Goal: Task Accomplishment & Management: Manage account settings

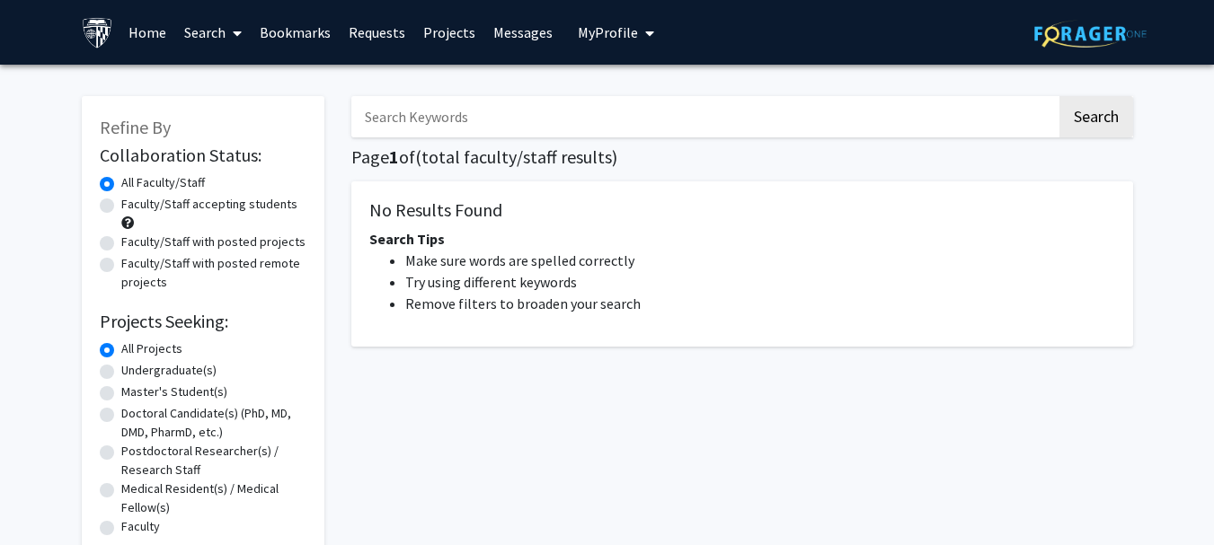
click at [645, 31] on icon "My profile dropdown to access profile and logout" at bounding box center [649, 33] width 9 height 14
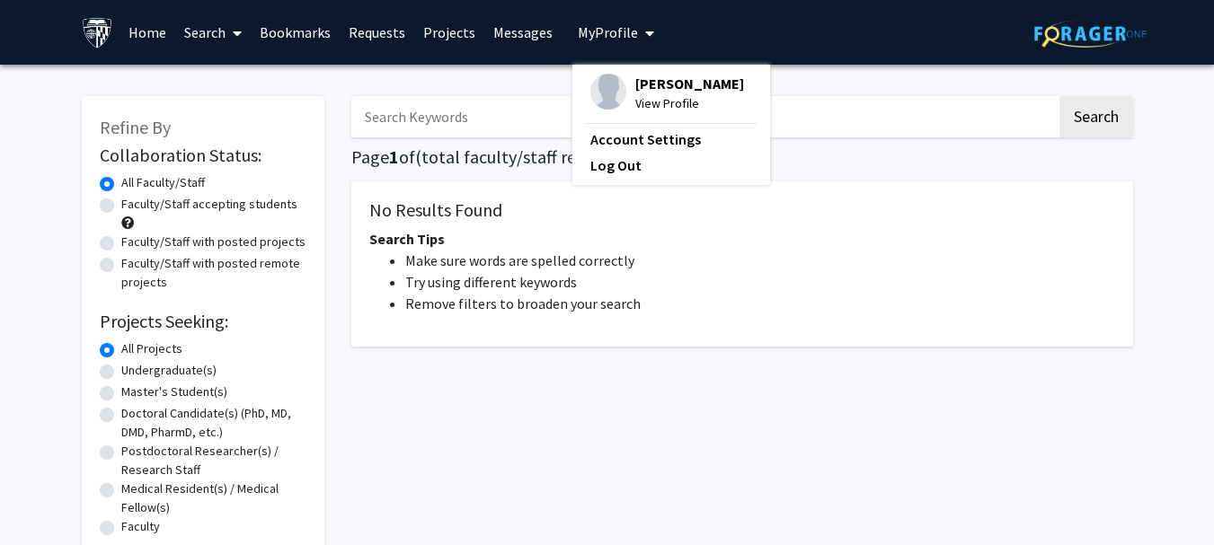
click at [635, 84] on span "[PERSON_NAME]" at bounding box center [689, 84] width 109 height 20
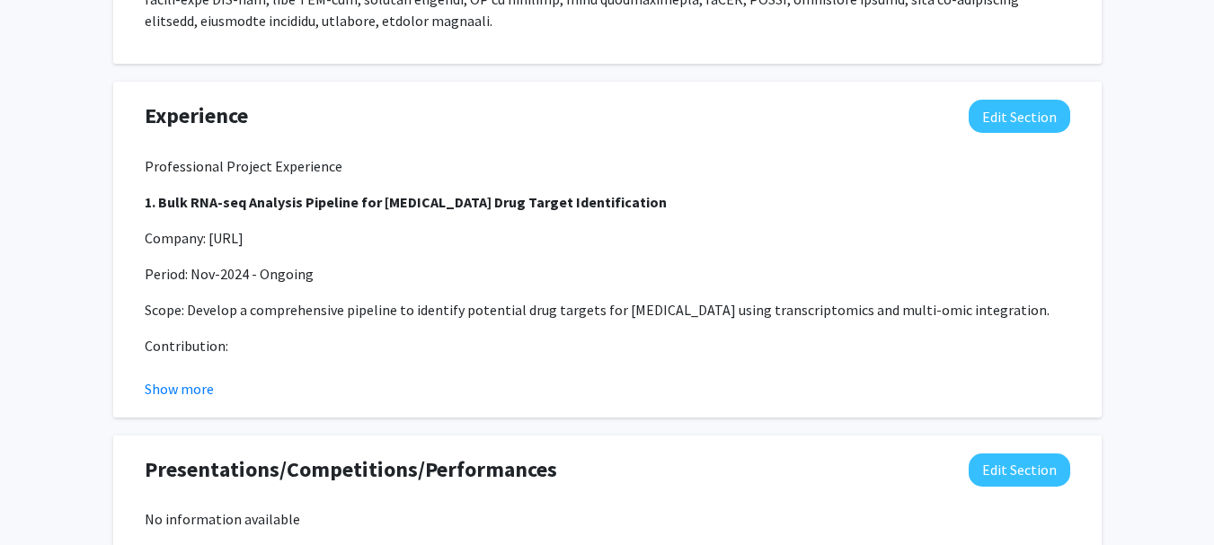
scroll to position [1100, 0]
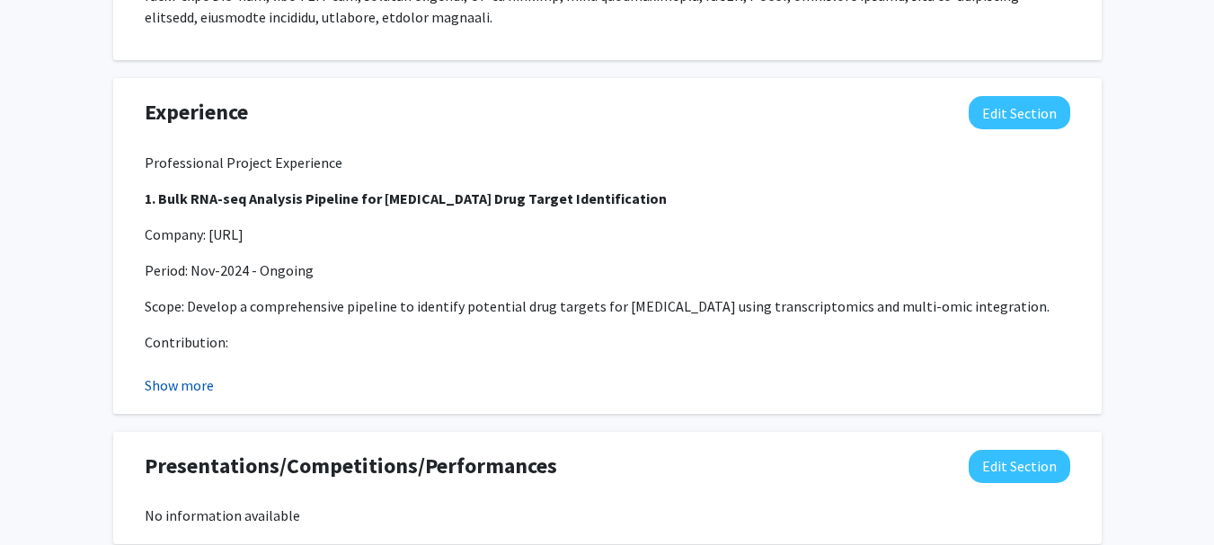
click at [173, 375] on button "Show more" at bounding box center [179, 386] width 69 height 22
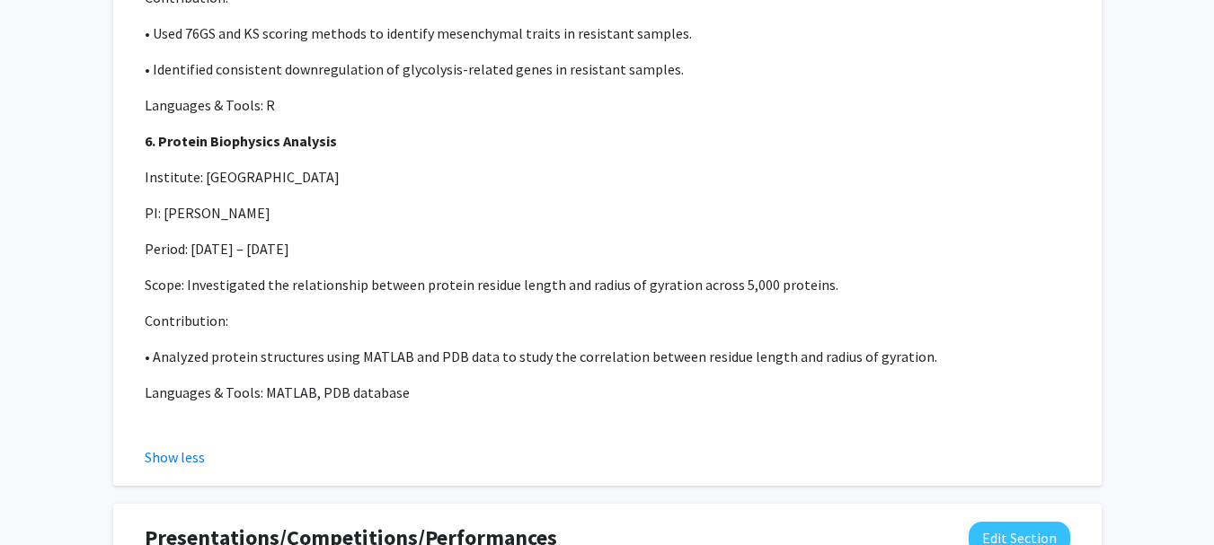
scroll to position [3220, 0]
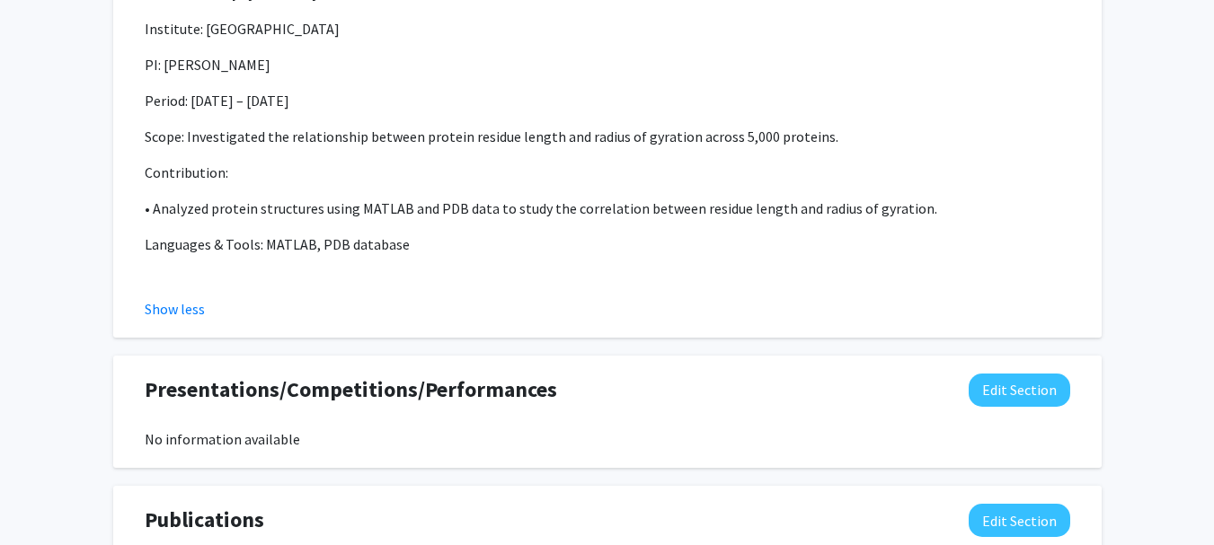
scroll to position [3361, 0]
